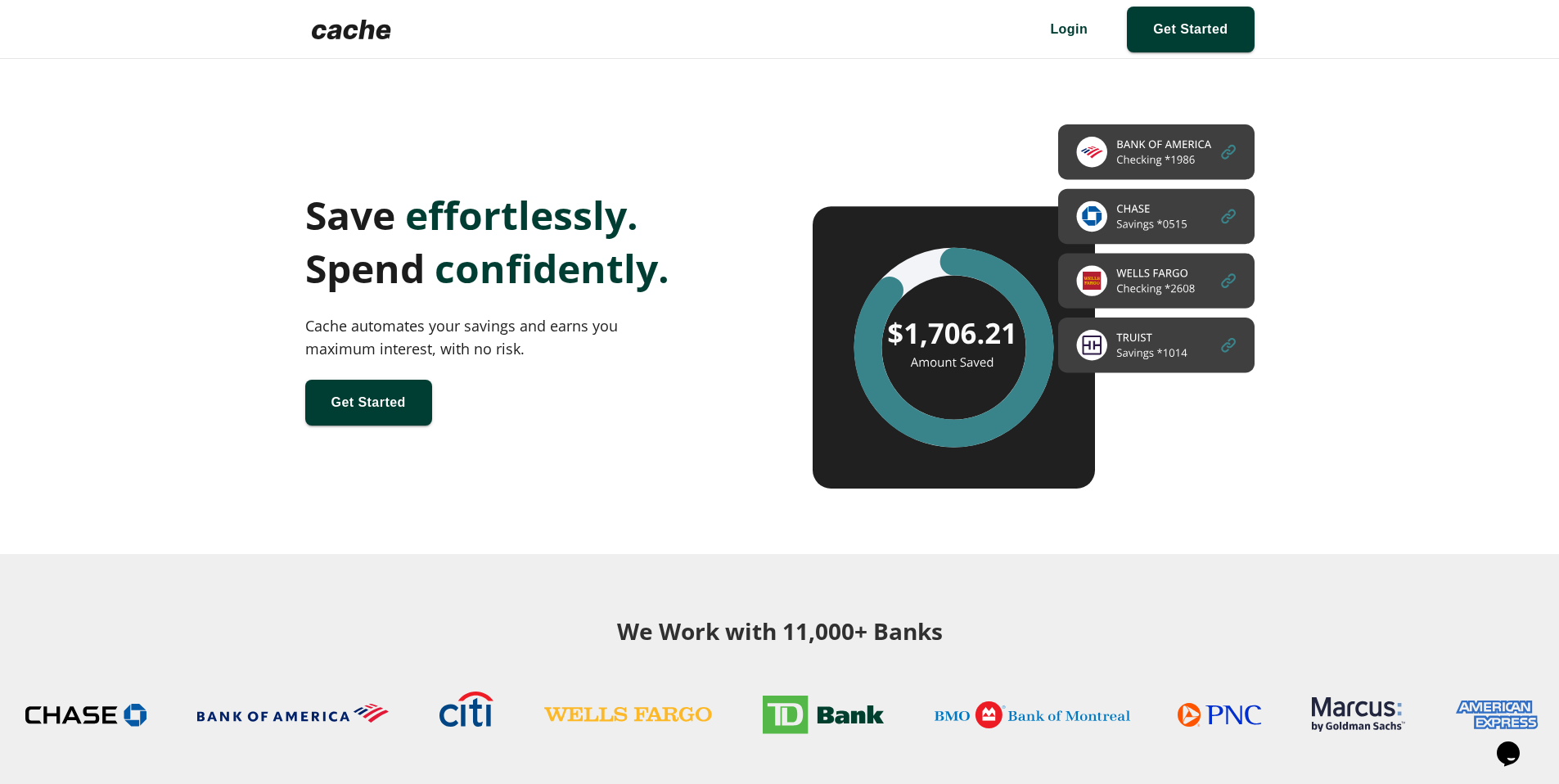
click at [1055, 29] on span at bounding box center [1069, 30] width 90 height 46
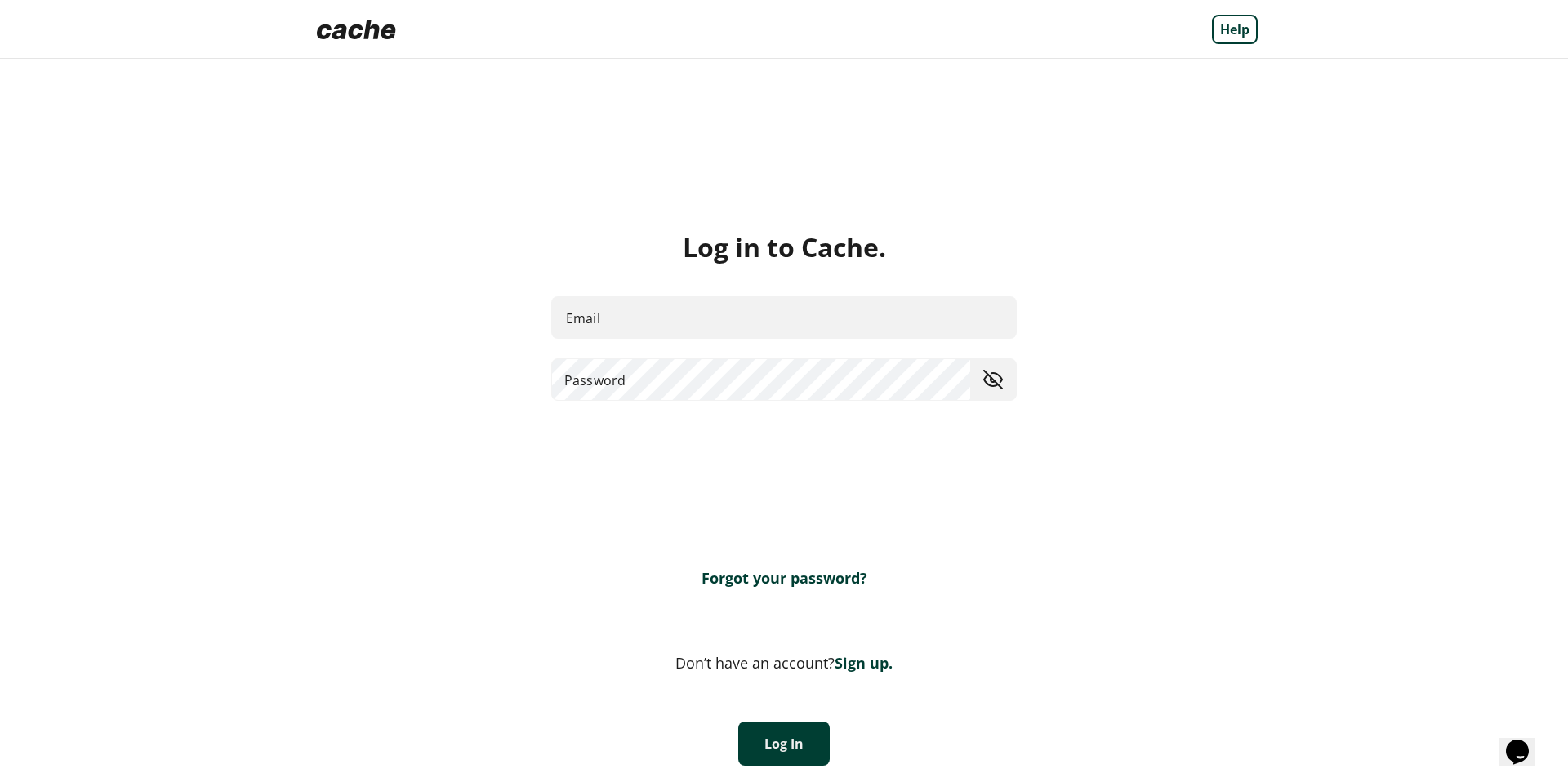
click at [774, 578] on link "Forgot your password?" at bounding box center [785, 578] width 166 height 20
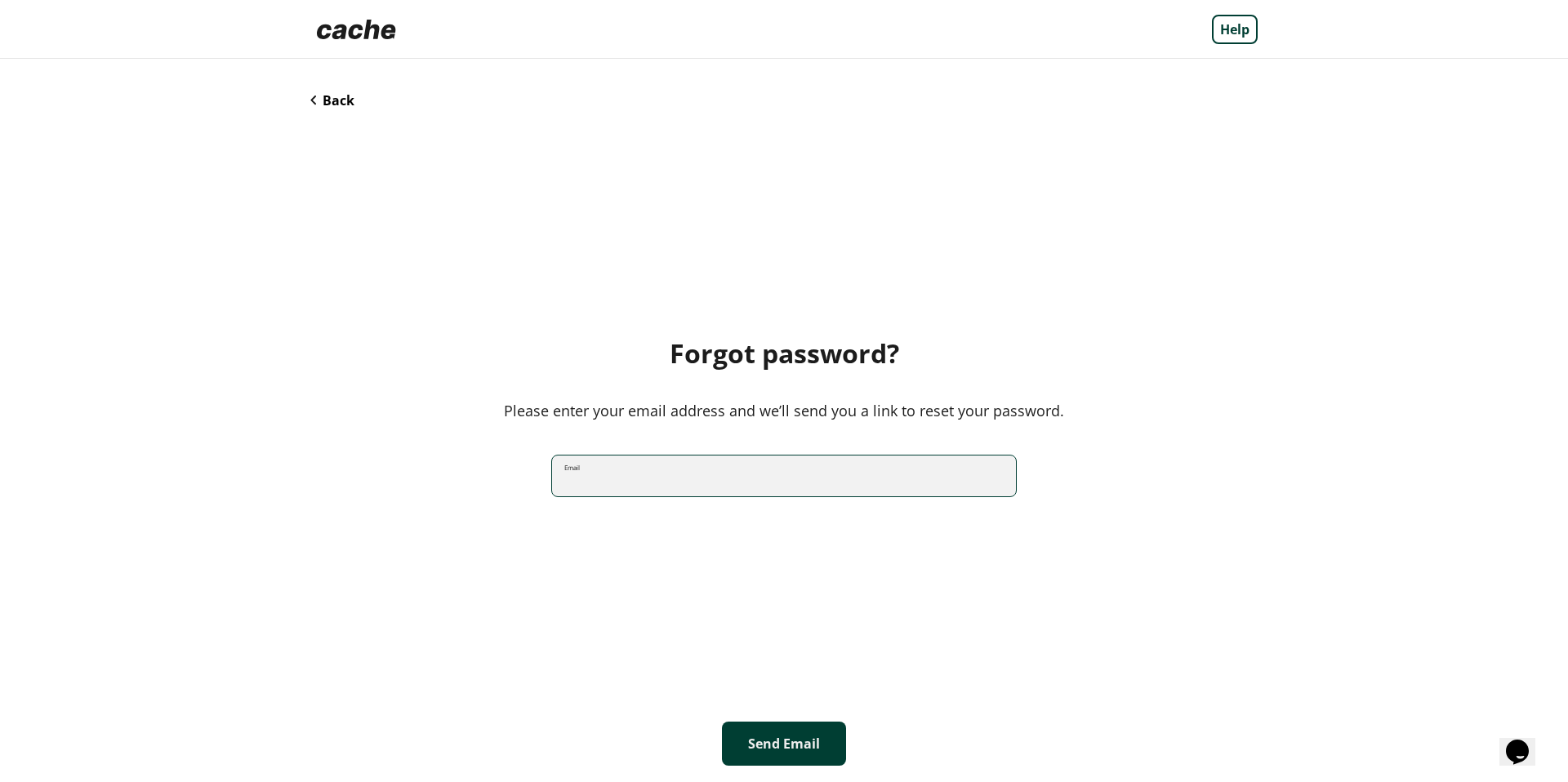
click at [659, 475] on input "Email" at bounding box center [784, 475] width 464 height 43
type input "**********"
click at [790, 747] on button "Send Email" at bounding box center [783, 743] width 124 height 44
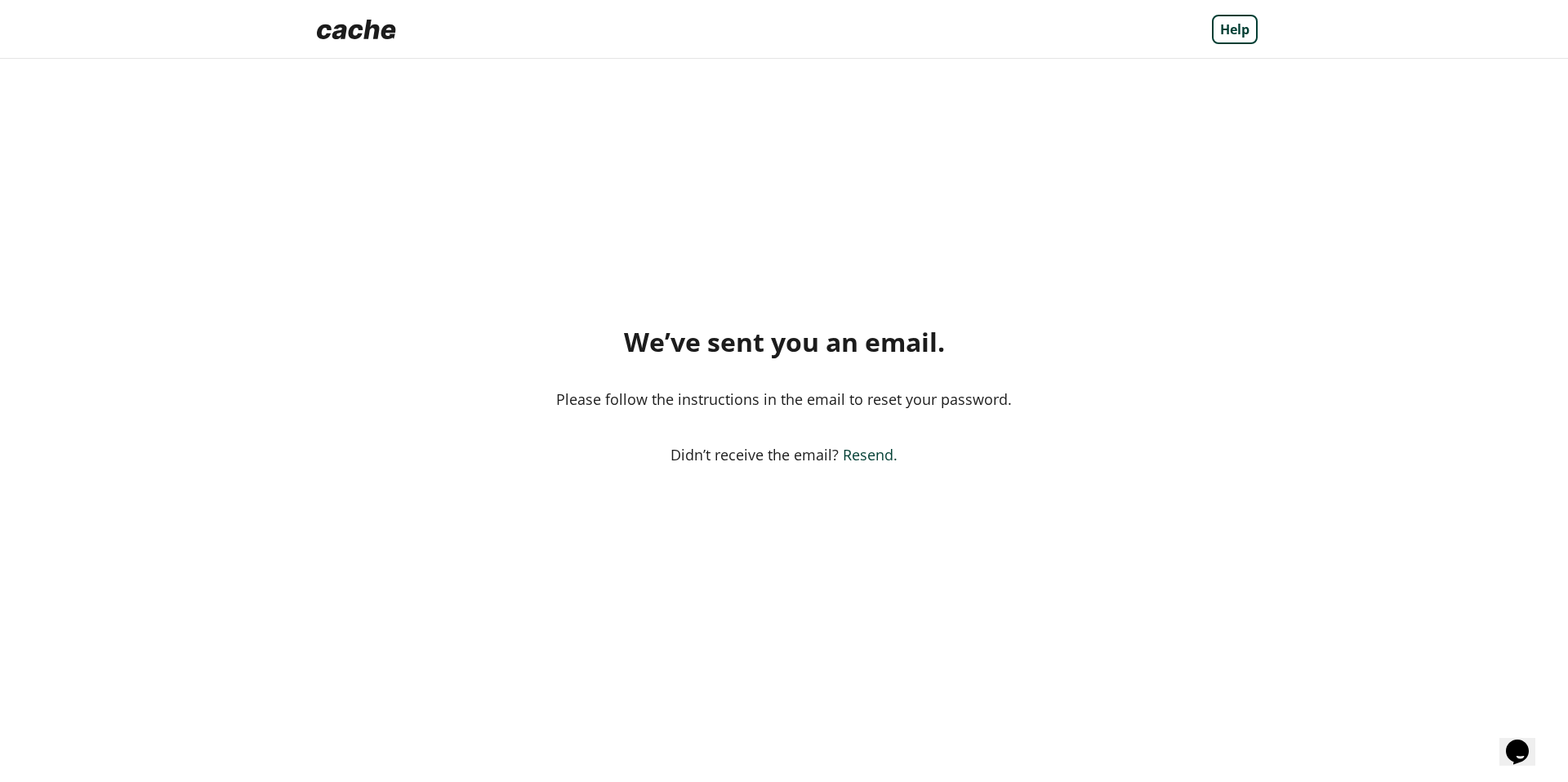
click at [385, 32] on img at bounding box center [356, 30] width 93 height 33
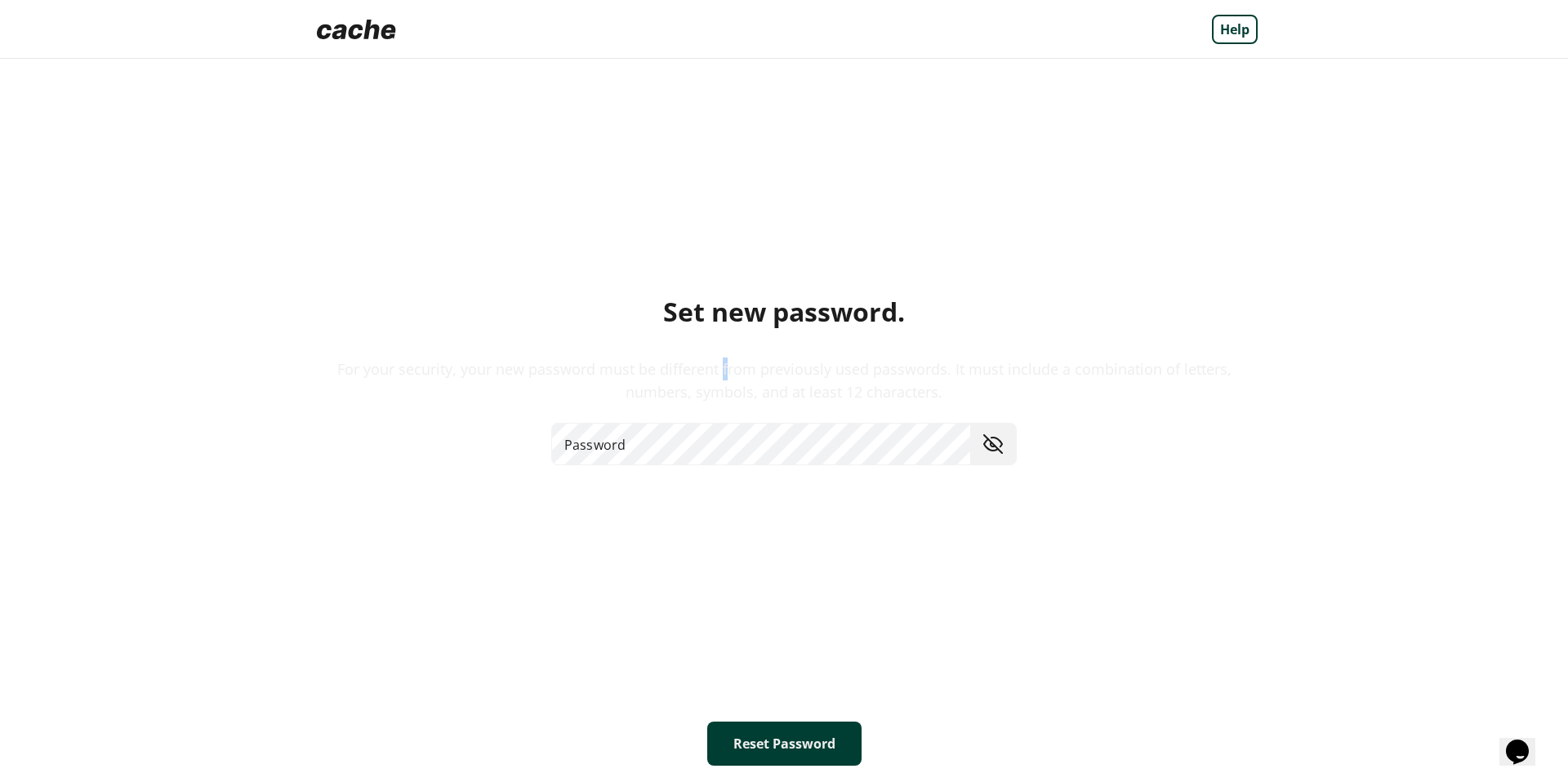
click at [721, 367] on div "For your security, your new password must be different from previously used pas…" at bounding box center [783, 380] width 947 height 46
click at [719, 366] on div "For your security, your new password must be different from previously used pas…" at bounding box center [783, 380] width 947 height 46
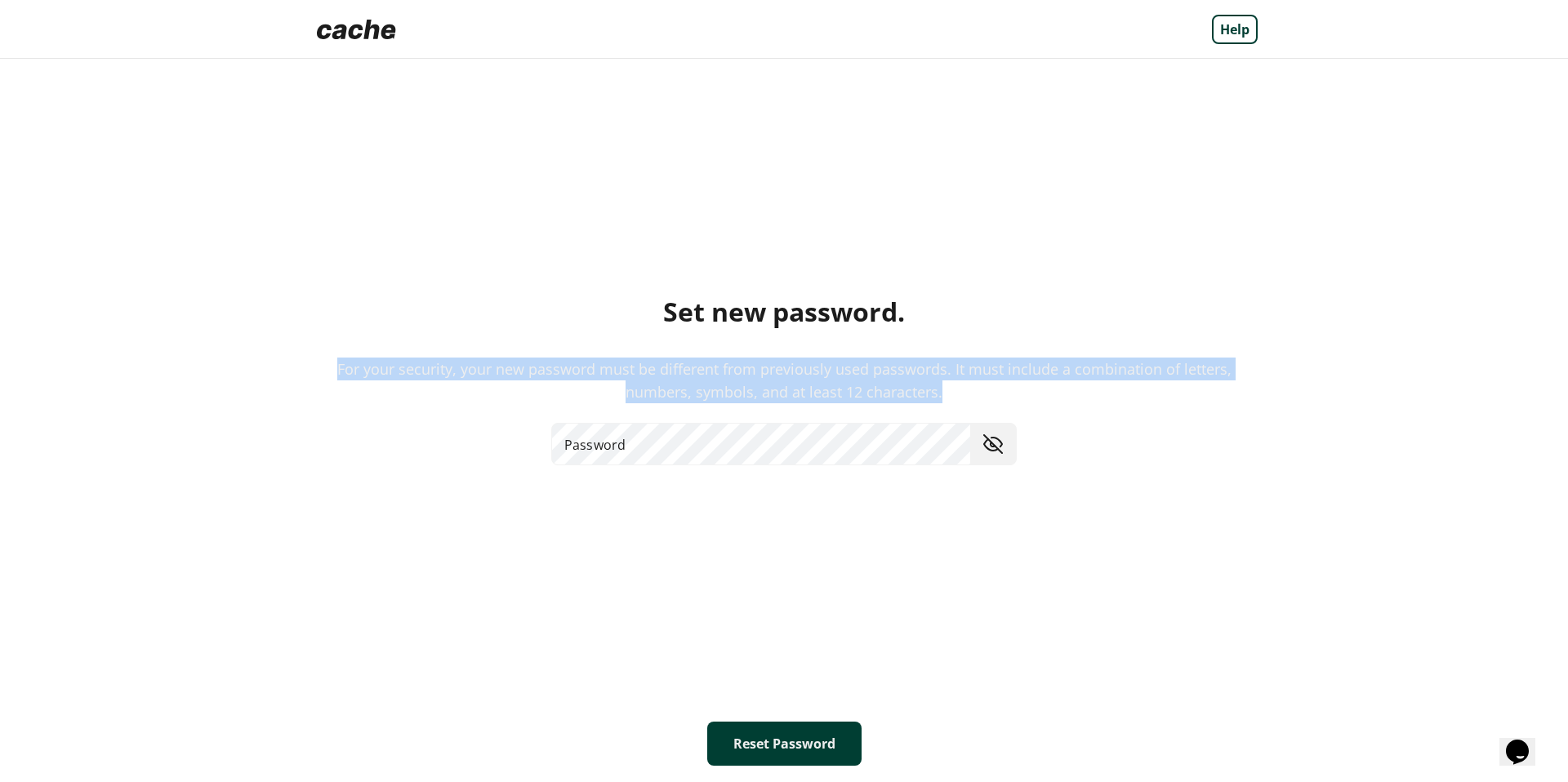
drag, startPoint x: 738, startPoint y: 383, endPoint x: 328, endPoint y: 362, distance: 410.5
click at [328, 362] on div "For your security, your new password must be different from previously used pas…" at bounding box center [783, 380] width 947 height 46
copy div "For your security, your new password must be different from previously used pas…"
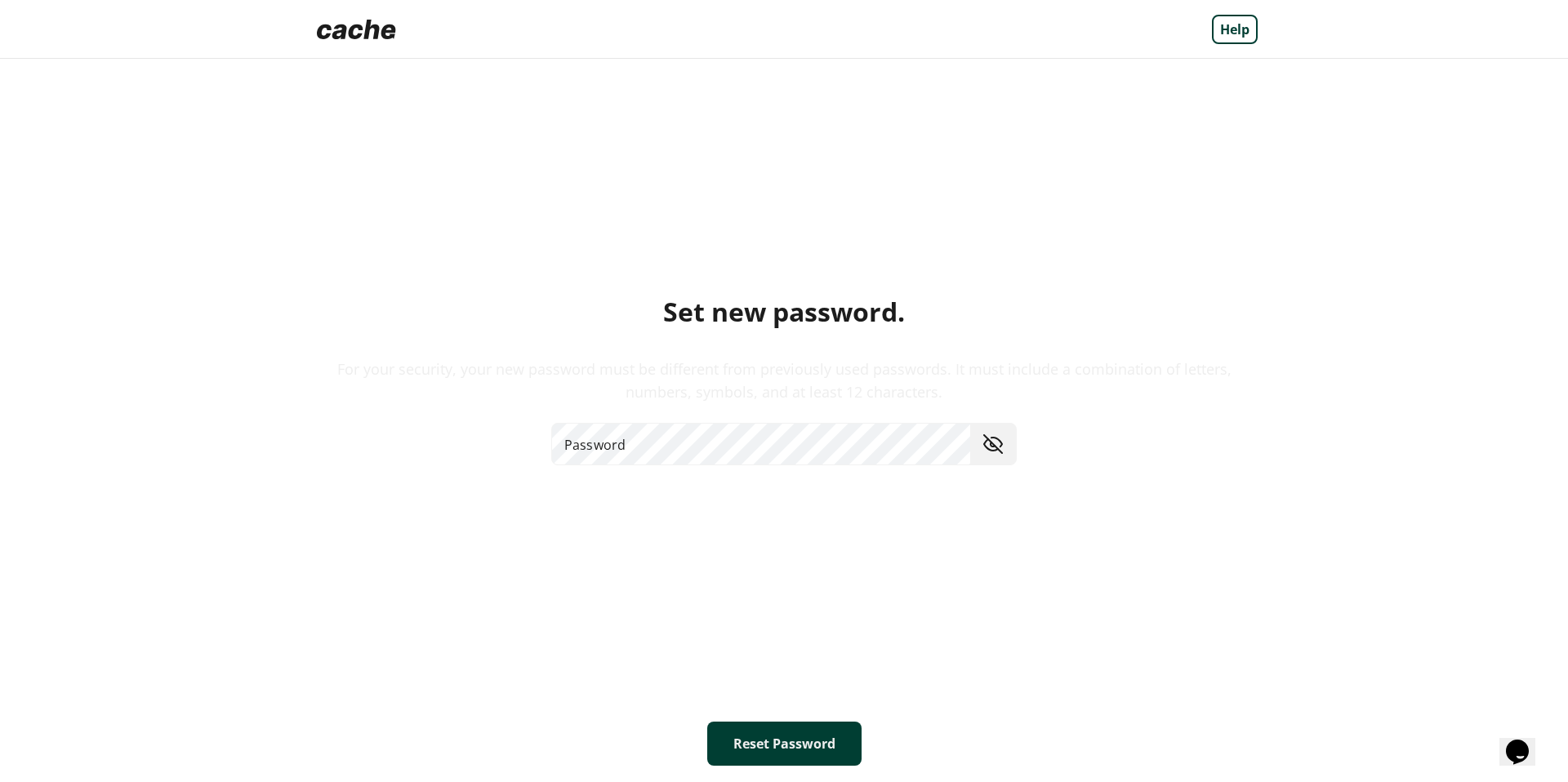
drag, startPoint x: 201, startPoint y: 200, endPoint x: 205, endPoint y: 179, distance: 21.4
click at [201, 180] on div "Help Set new password. For your security, your new password must be different f…" at bounding box center [784, 391] width 1568 height 782
click at [379, 39] on img at bounding box center [356, 30] width 93 height 33
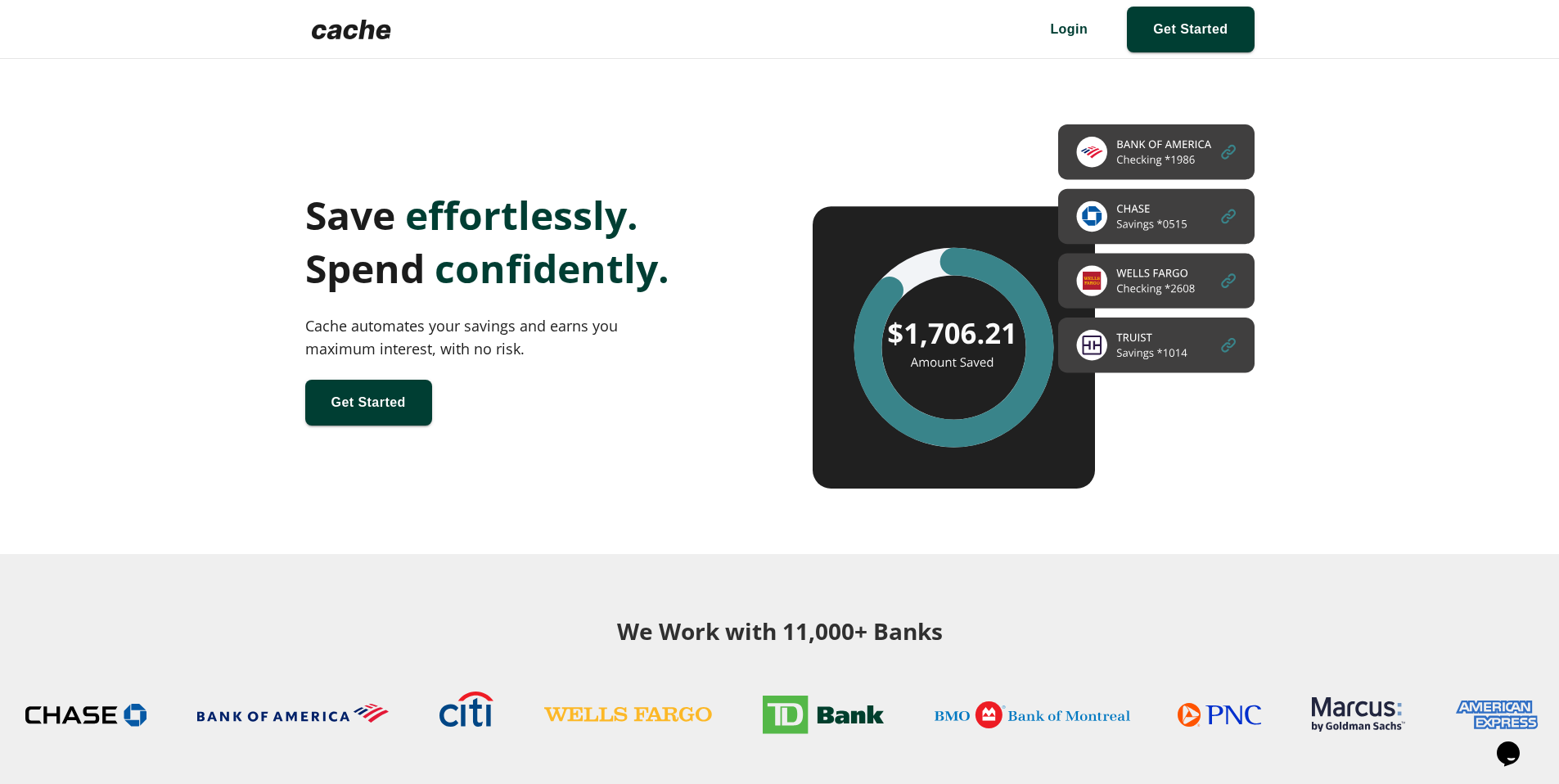
click at [376, 35] on img at bounding box center [351, 30] width 93 height 33
